Goal: Obtain resource: Obtain resource

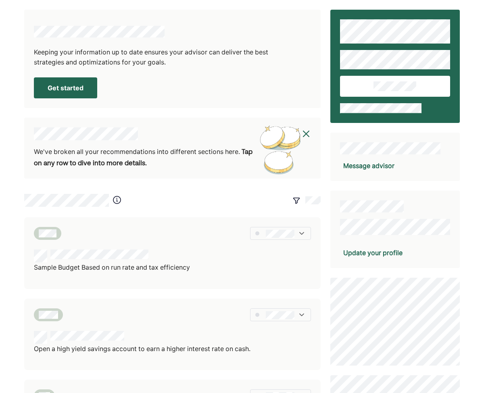
click at [78, 82] on button "Get started" at bounding box center [65, 87] width 63 height 21
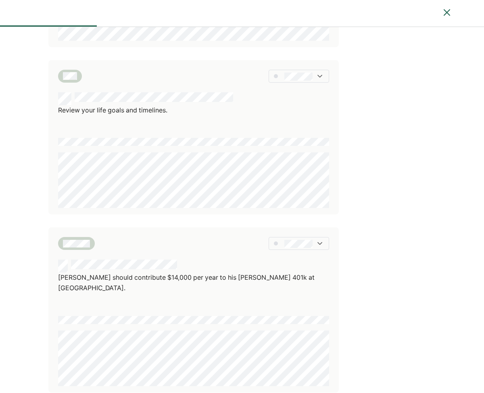
scroll to position [1595, 0]
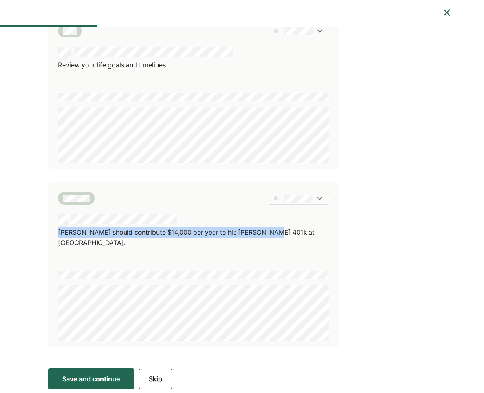
click at [61, 231] on div "[PERSON_NAME] should contribute $14,000 per year to his [PERSON_NAME] 401k at […" at bounding box center [193, 231] width 271 height 33
copy div "[PERSON_NAME] should contribute $14,000 per year to his [PERSON_NAME] 401k at […"
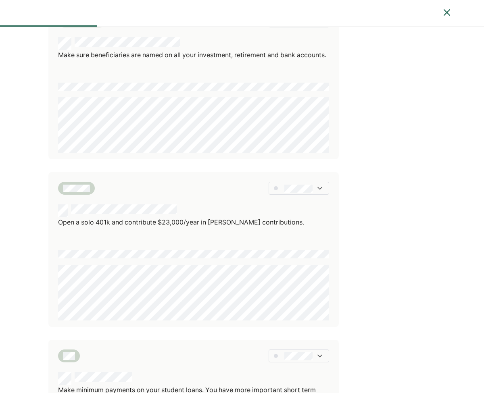
scroll to position [922, 0]
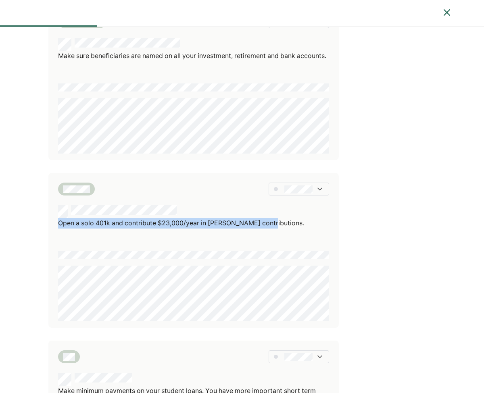
click at [61, 222] on div "Open a solo 401k and contribute $23,000/year in [PERSON_NAME] contributions." at bounding box center [193, 216] width 271 height 23
copy div "Open a solo 401k and contribute $23,000/year in [PERSON_NAME] contributions."
